Goal: Transaction & Acquisition: Purchase product/service

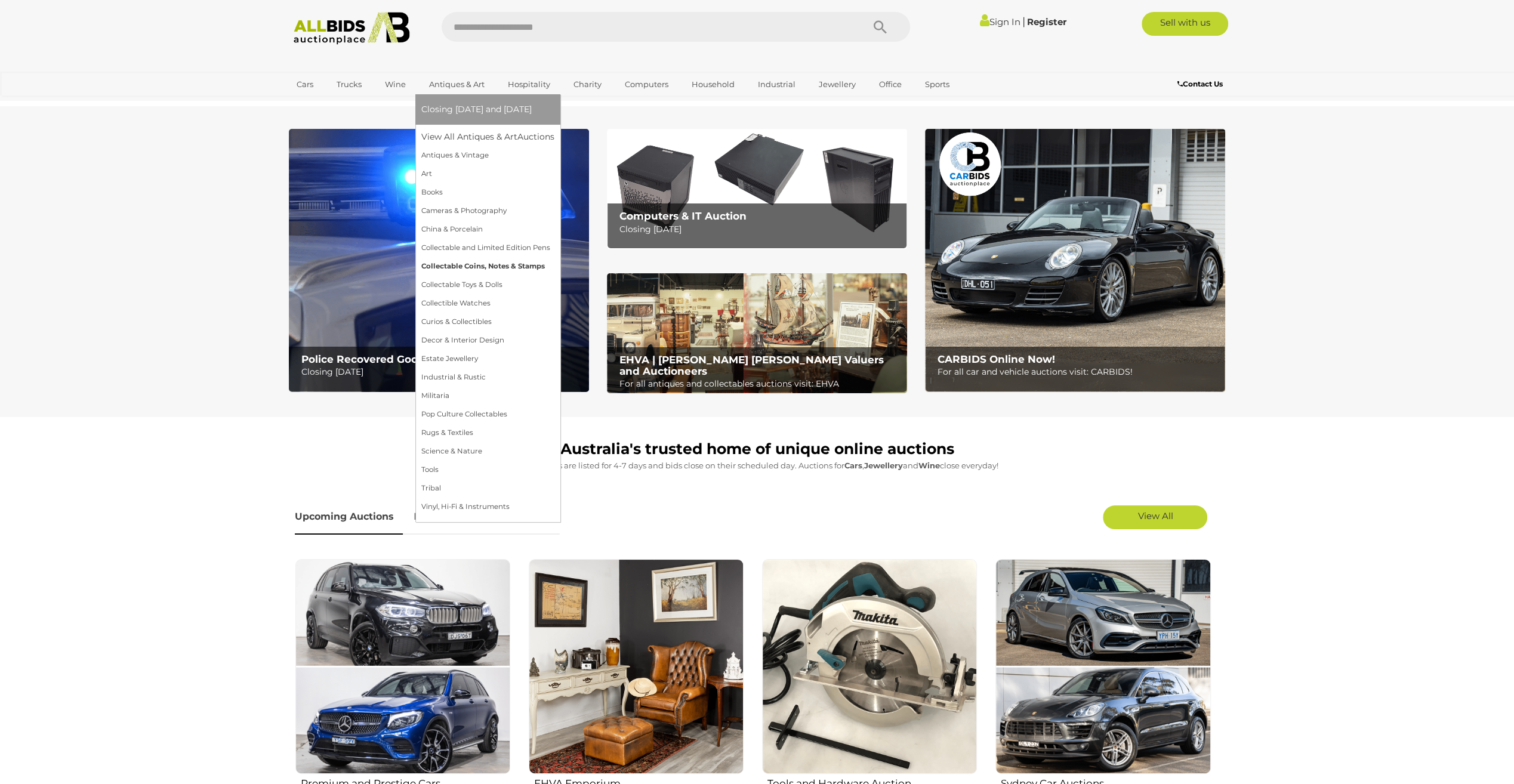
click at [480, 263] on link "Collectable Coins, Notes & Stamps" at bounding box center [487, 266] width 133 height 18
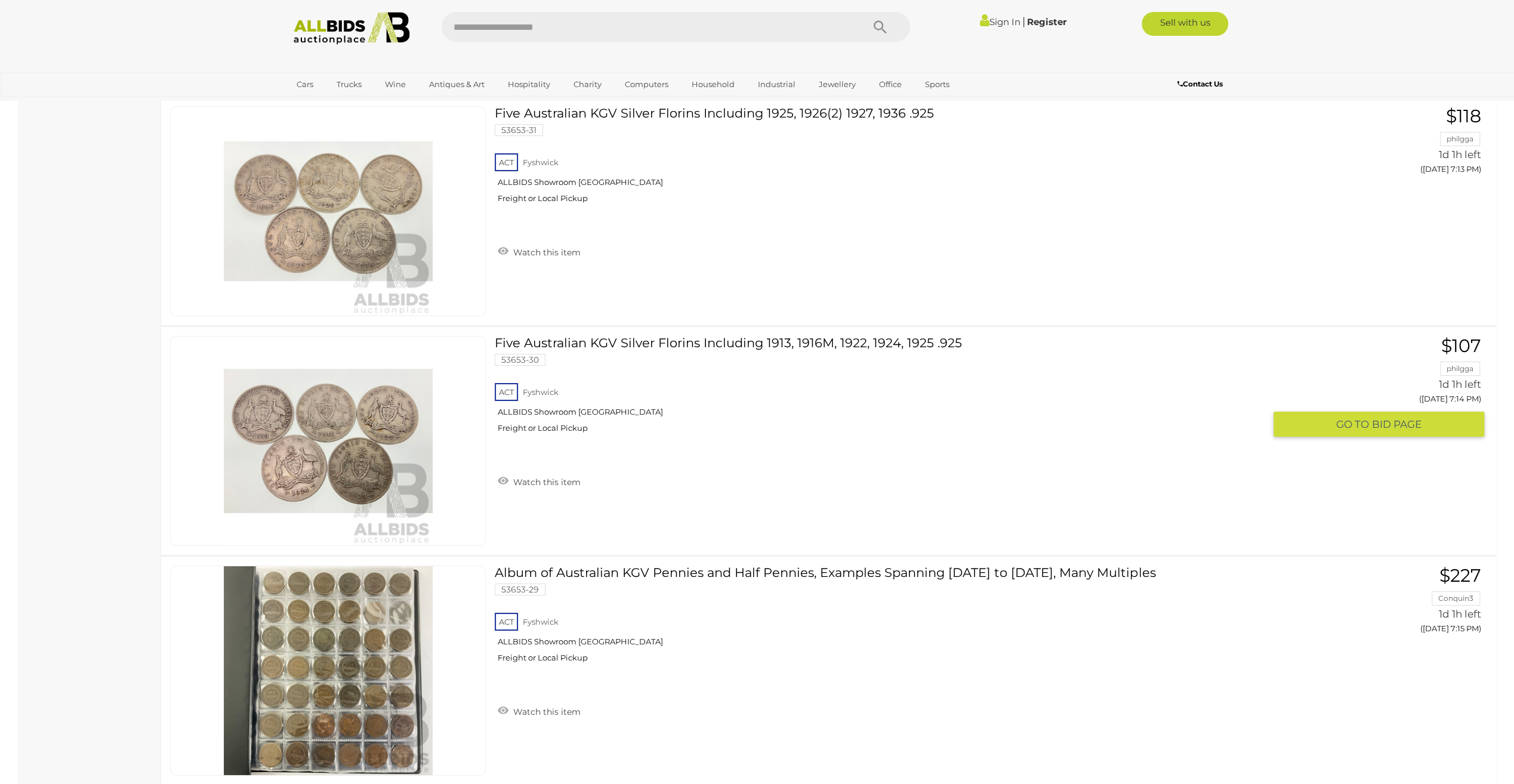
scroll to position [8890, 0]
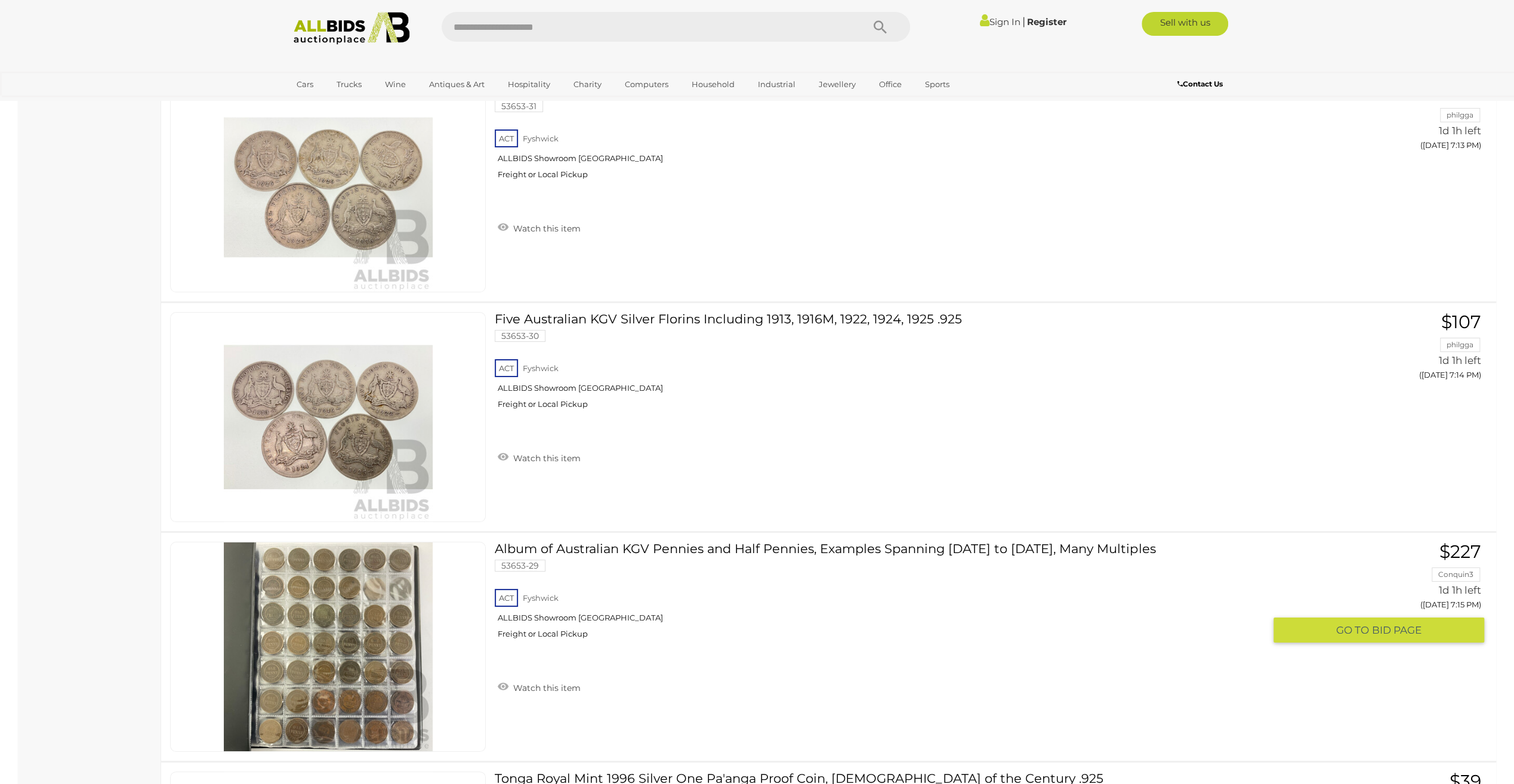
click at [1379, 624] on span "BID PAGE" at bounding box center [1397, 631] width 50 height 14
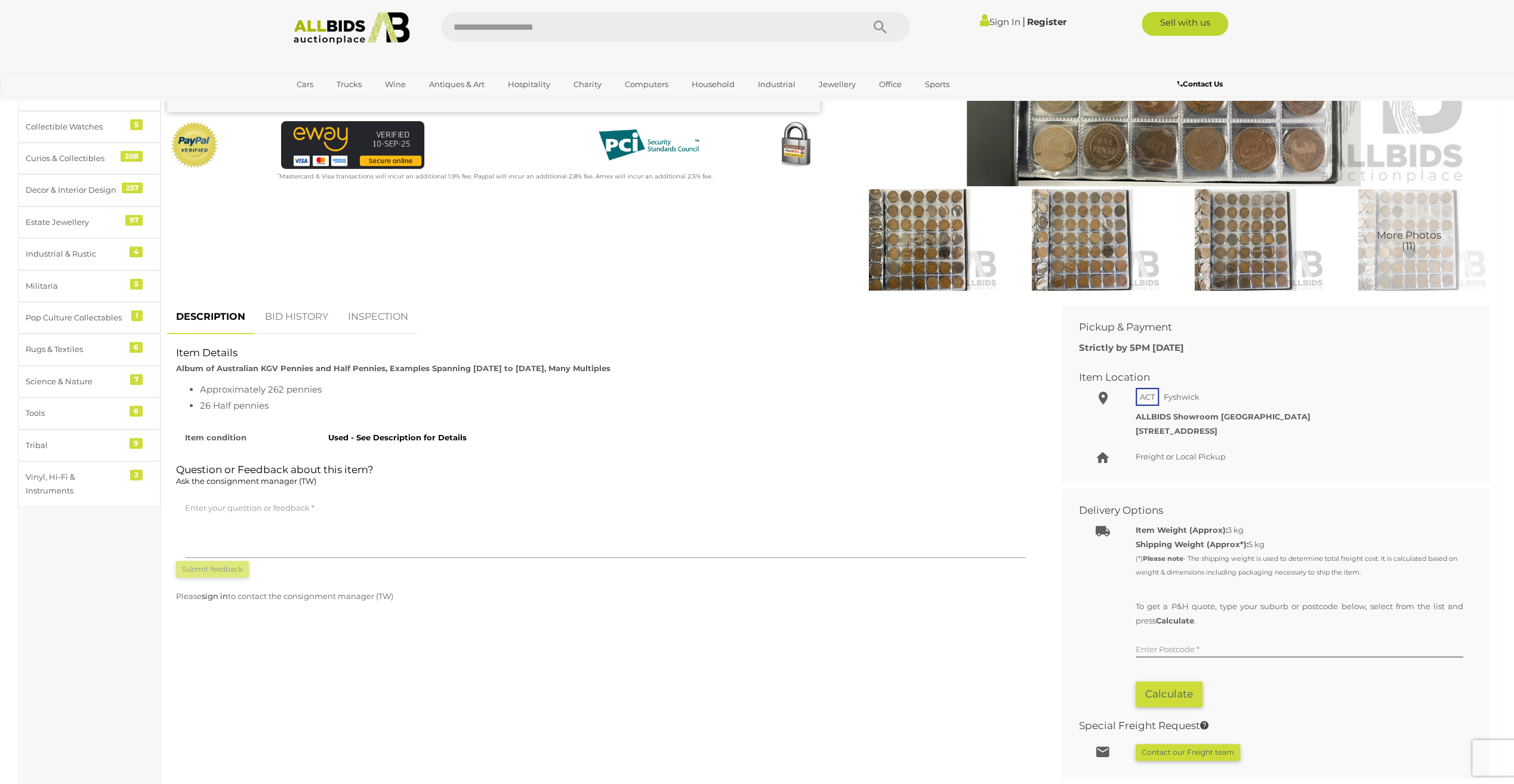
scroll to position [358, 0]
click at [294, 314] on link "BID HISTORY" at bounding box center [296, 315] width 81 height 35
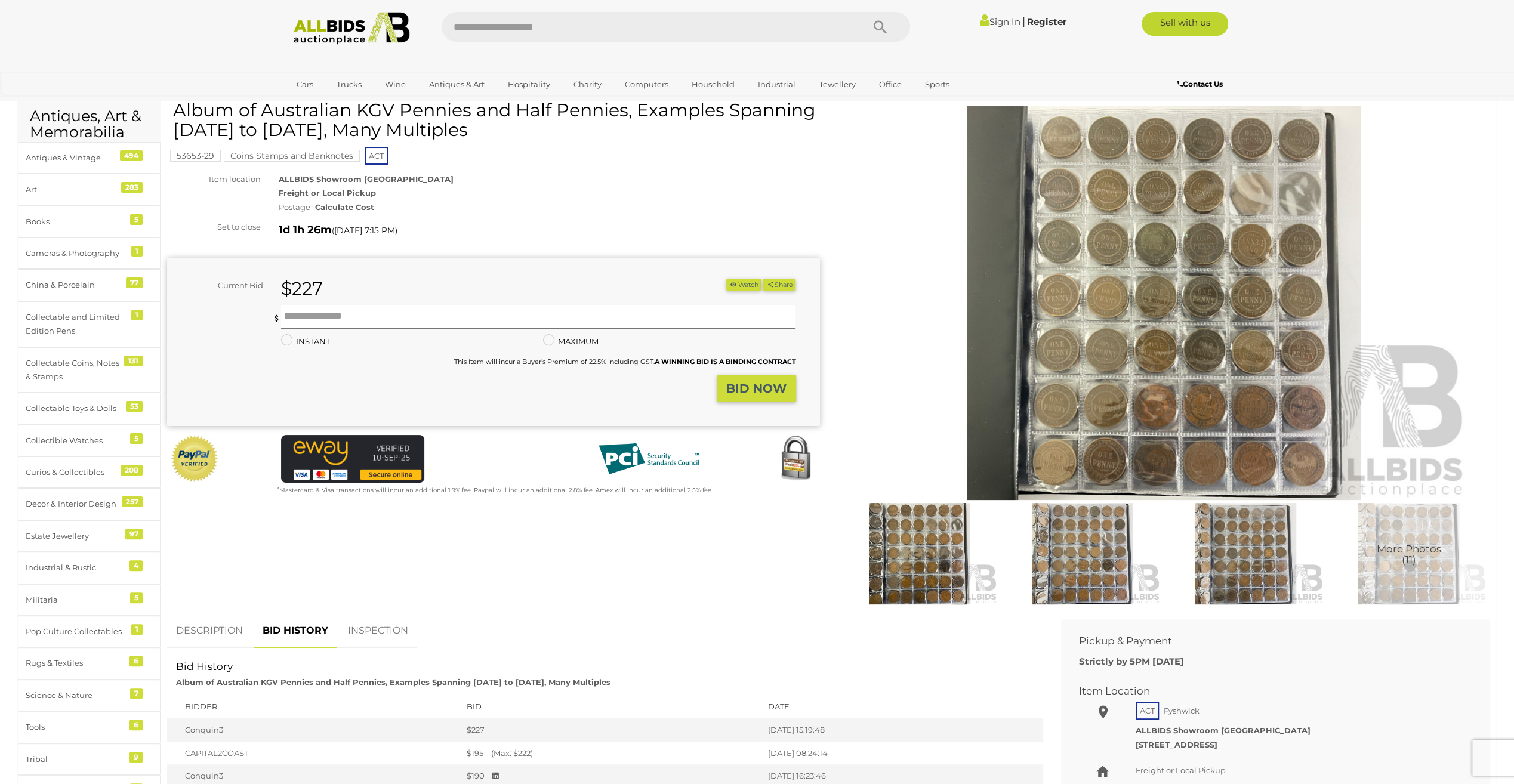
scroll to position [0, 0]
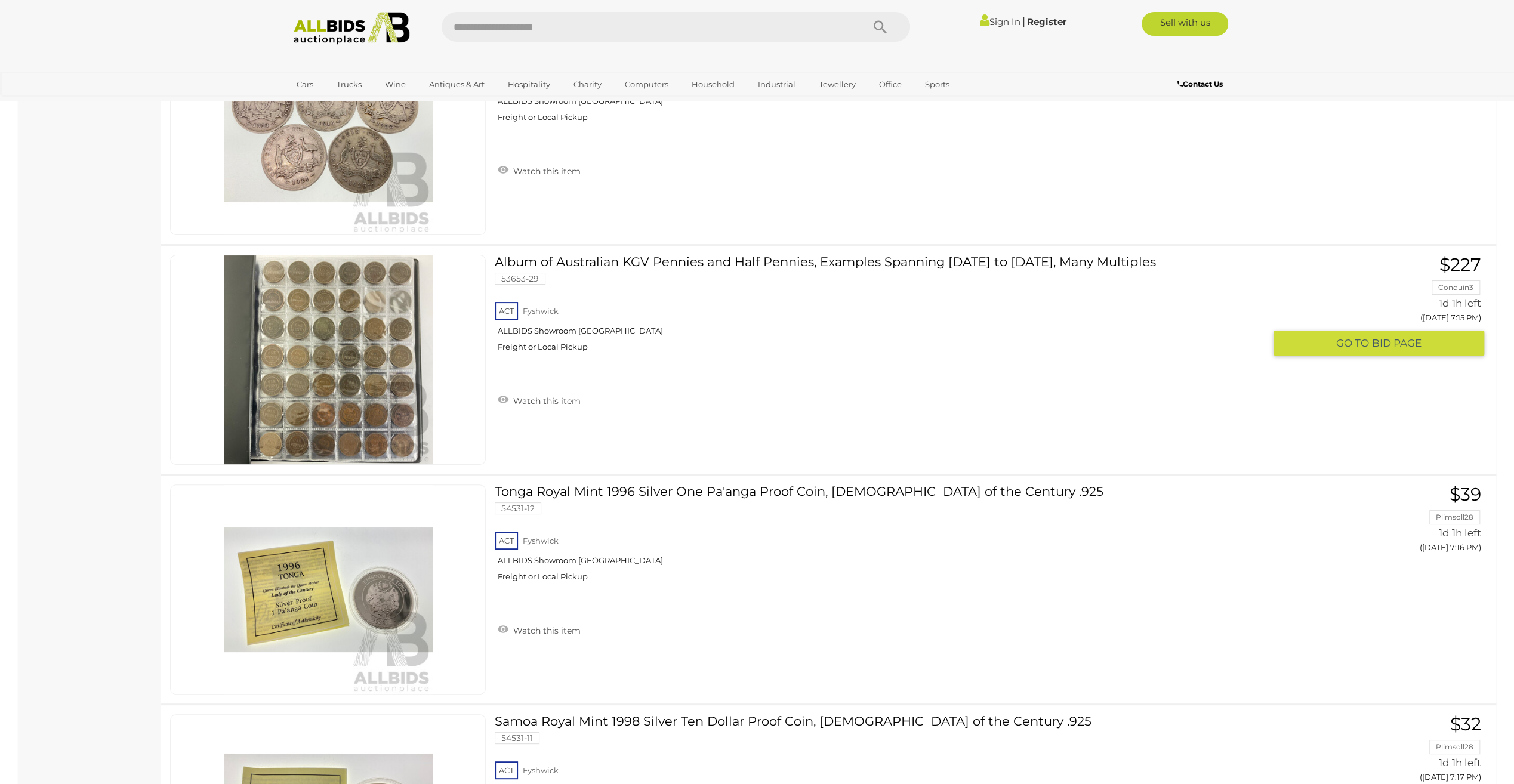
scroll to position [9156, 0]
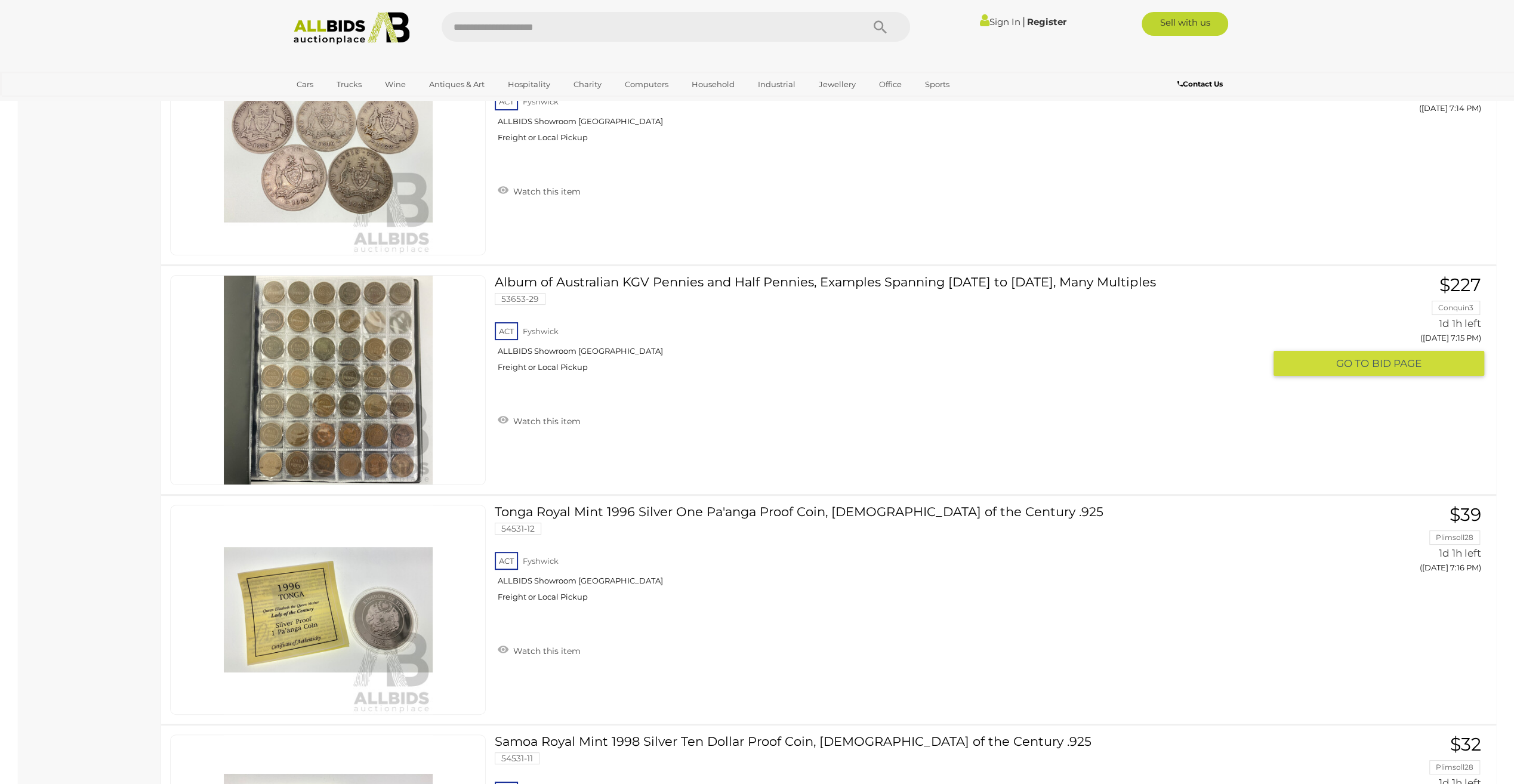
click at [1380, 357] on span "BID PAGE" at bounding box center [1397, 364] width 50 height 14
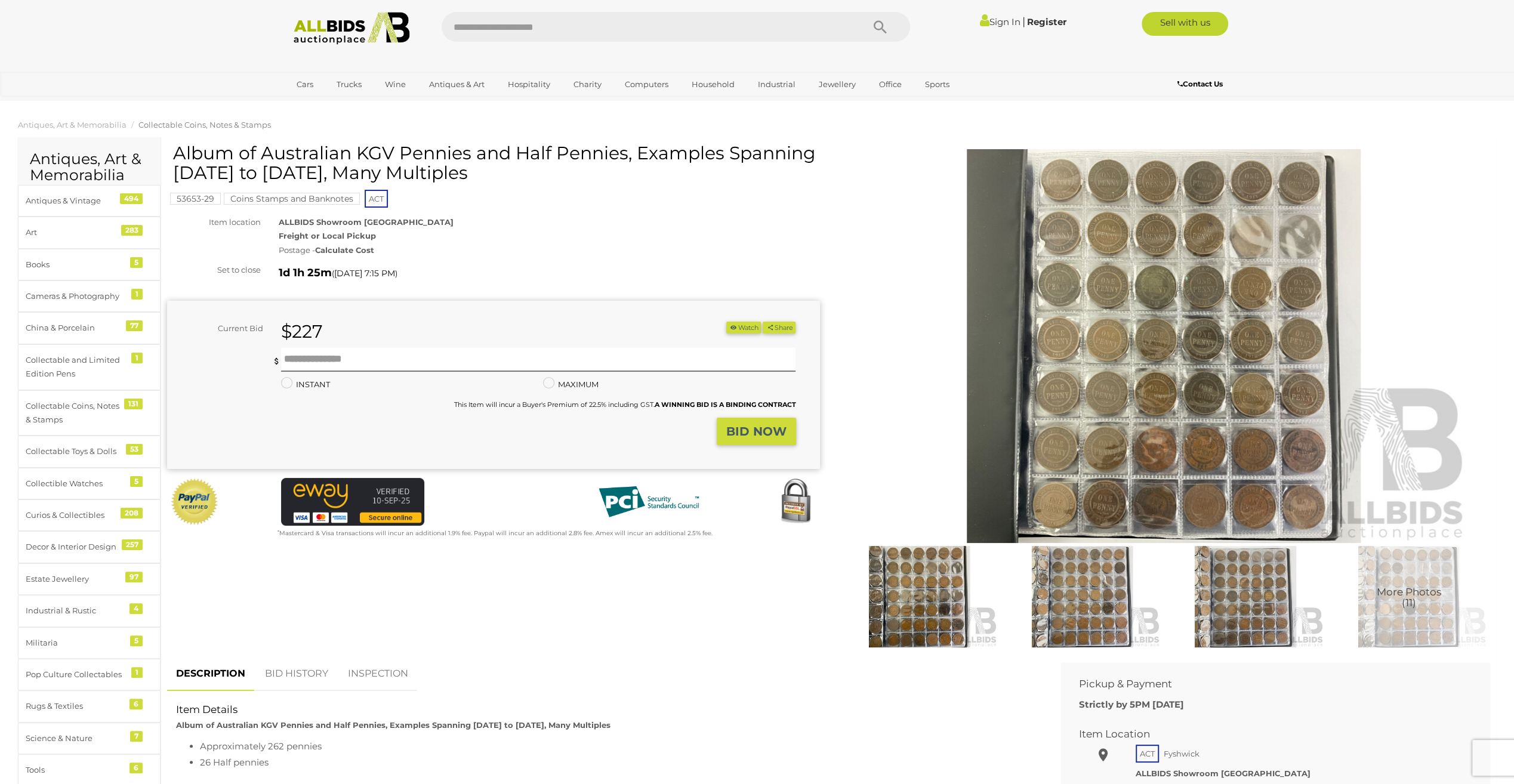
click at [304, 671] on link "BID HISTORY" at bounding box center [296, 674] width 81 height 35
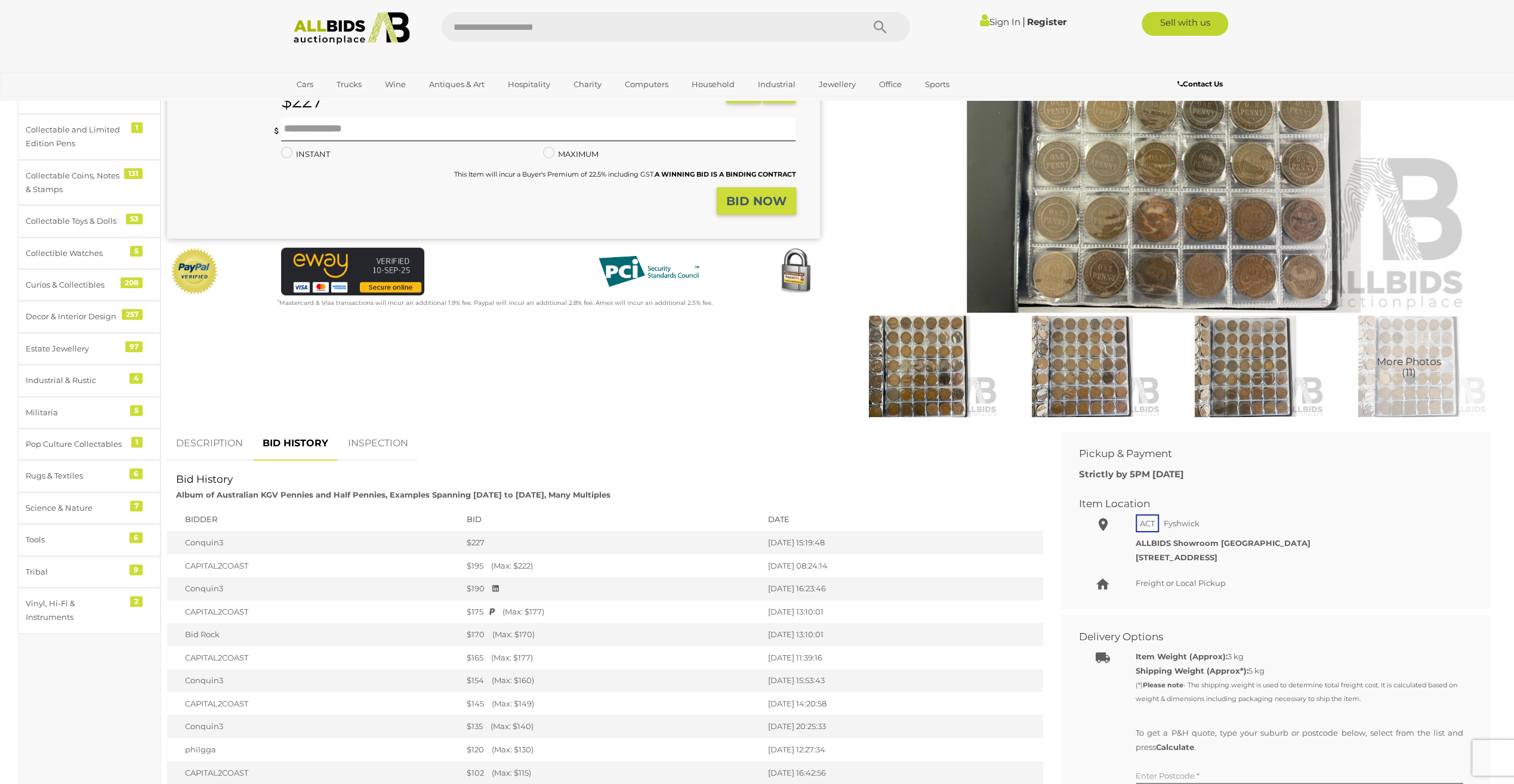
scroll to position [239, 0]
